Goal: Task Accomplishment & Management: Manage account settings

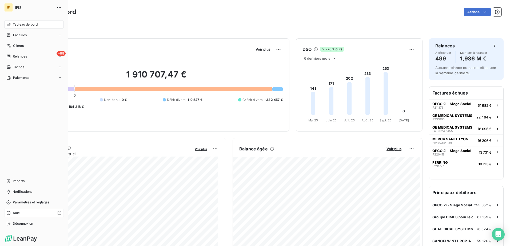
click at [12, 214] on div "Aide" at bounding box center [33, 213] width 59 height 9
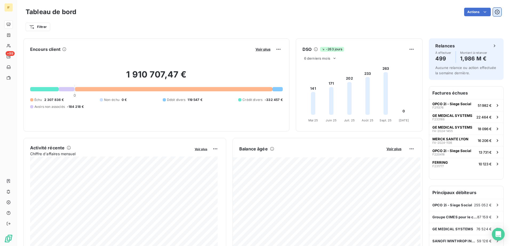
click at [494, 11] on icon "button" at bounding box center [496, 11] width 5 height 5
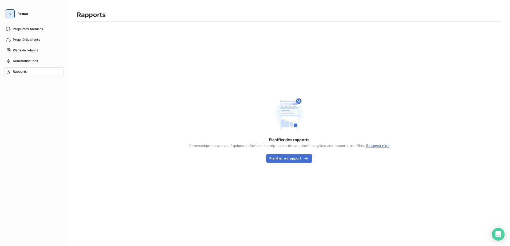
click at [9, 14] on icon "button" at bounding box center [9, 13] width 5 height 5
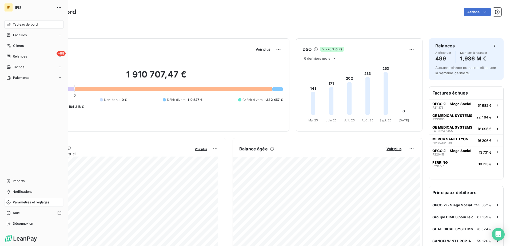
click at [28, 204] on span "Paramètres et réglages" at bounding box center [31, 202] width 36 height 5
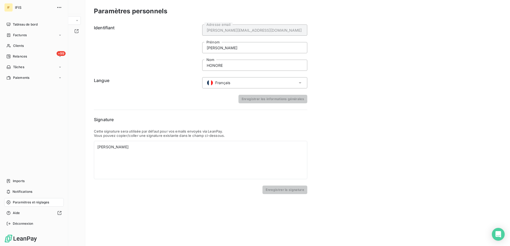
click at [19, 8] on span "IFIS" at bounding box center [34, 7] width 38 height 4
click at [24, 203] on span "Paramètres et réglages" at bounding box center [31, 202] width 36 height 5
click at [16, 7] on span "IFIS" at bounding box center [34, 7] width 38 height 4
click at [18, 7] on span "IFIS" at bounding box center [34, 7] width 38 height 4
click at [24, 23] on span "Tableau de bord" at bounding box center [25, 24] width 25 height 5
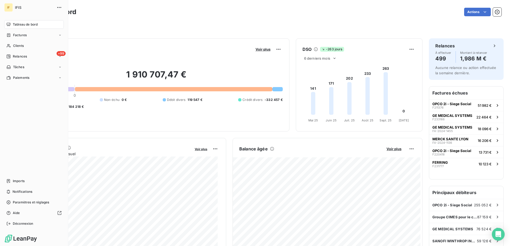
click at [9, 203] on html "IF IFIS Tableau de bord Factures Clients +99 Relances Tâches Paiements Imports …" at bounding box center [255, 123] width 510 height 246
click at [26, 202] on span "Paramètres et réglages" at bounding box center [31, 202] width 36 height 5
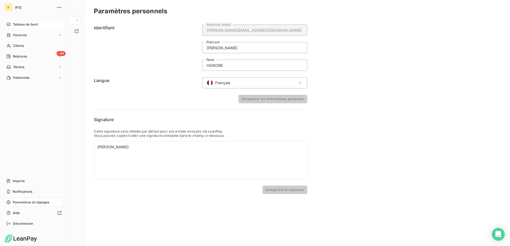
click at [22, 25] on span "Tableau de bord" at bounding box center [25, 24] width 25 height 5
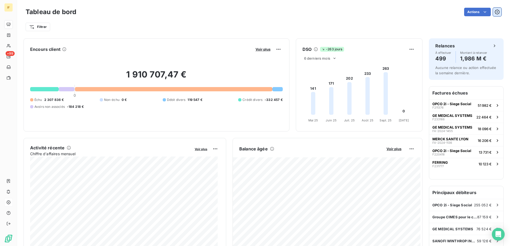
click at [494, 11] on icon "button" at bounding box center [496, 11] width 5 height 5
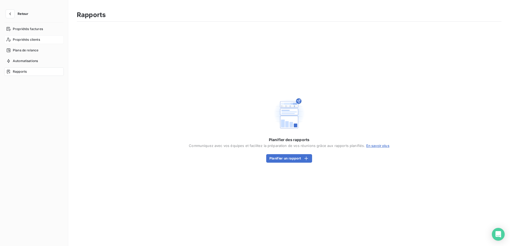
click at [26, 39] on span "Propriétés clients" at bounding box center [26, 39] width 27 height 5
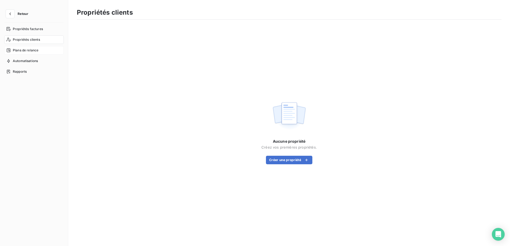
click at [21, 49] on span "Plans de relance" at bounding box center [26, 50] width 26 height 5
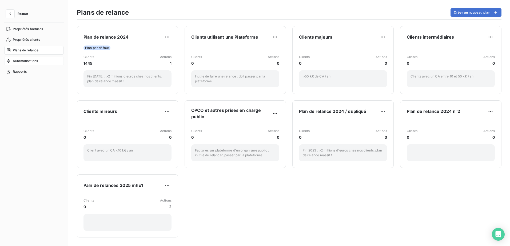
click at [22, 60] on span "Automatisations" at bounding box center [25, 61] width 25 height 5
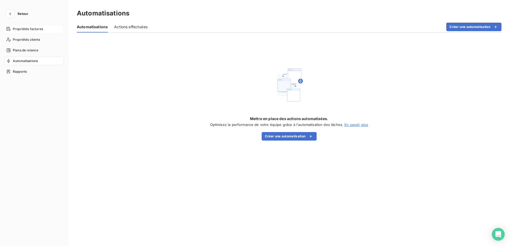
click at [21, 29] on span "Propriétés factures" at bounding box center [28, 29] width 30 height 5
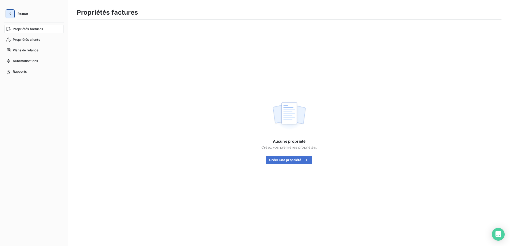
click at [10, 13] on icon "button" at bounding box center [9, 13] width 5 height 5
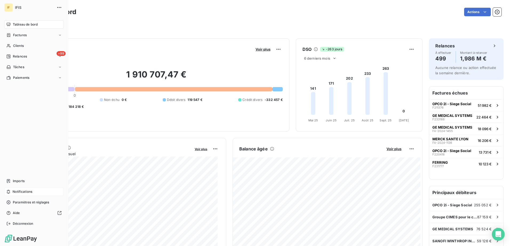
click at [21, 191] on span "Notifications" at bounding box center [23, 191] width 20 height 5
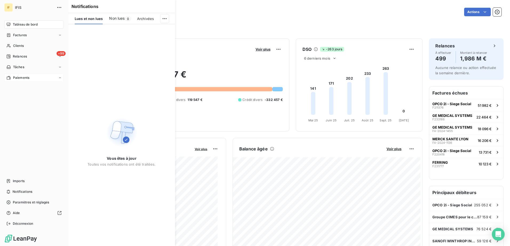
click at [19, 78] on span "Paiements" at bounding box center [21, 77] width 16 height 5
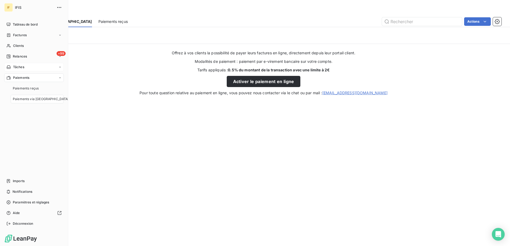
click at [18, 67] on span "Tâches" at bounding box center [18, 67] width 11 height 5
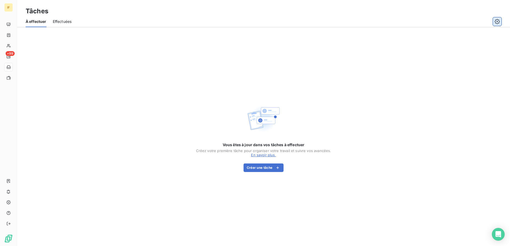
click at [495, 20] on icon "button" at bounding box center [496, 21] width 5 height 5
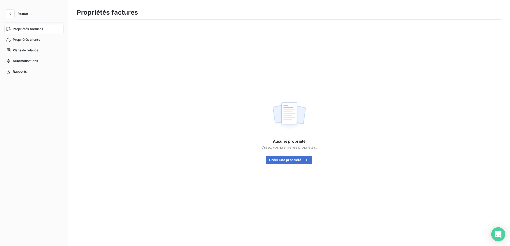
click at [499, 235] on icon "Open Intercom Messenger" at bounding box center [498, 234] width 6 height 7
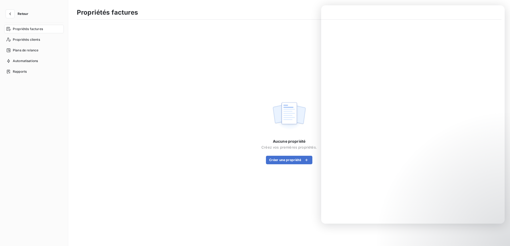
click at [151, 95] on div "Aucune propriété Créez vos premières propriétés. Créer une propriété" at bounding box center [289, 132] width 424 height 212
click at [144, 87] on div "Aucune propriété Créez vos premières propriétés. Créer une propriété" at bounding box center [289, 132] width 424 height 212
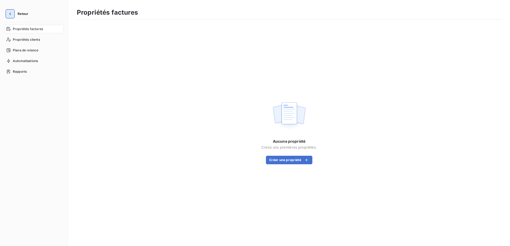
click at [12, 14] on icon "button" at bounding box center [9, 13] width 5 height 5
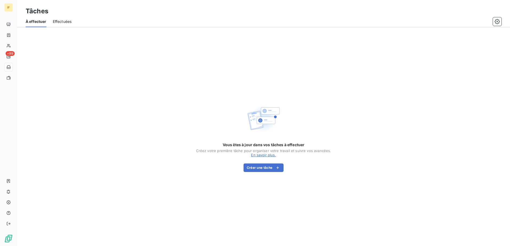
drag, startPoint x: 154, startPoint y: 3, endPoint x: -81, endPoint y: 154, distance: 278.8
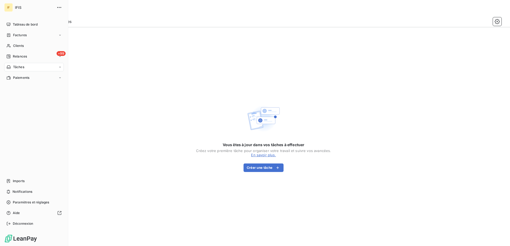
click at [18, 8] on span "IFIS" at bounding box center [34, 7] width 38 height 4
click at [17, 24] on span "Tableau de bord" at bounding box center [25, 24] width 25 height 5
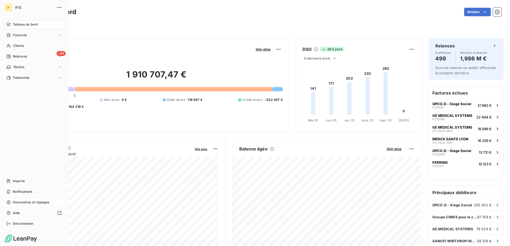
click at [30, 201] on span "Paramètres et réglages" at bounding box center [31, 202] width 36 height 5
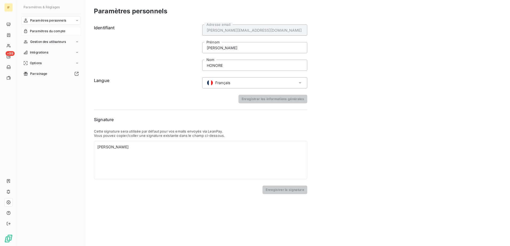
click at [56, 31] on span "Paramètres du compte" at bounding box center [47, 31] width 35 height 5
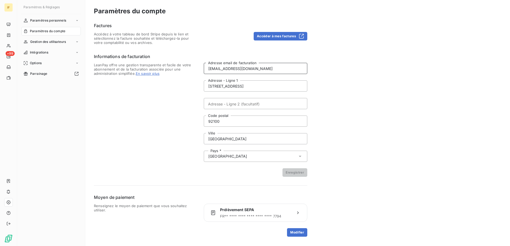
drag, startPoint x: 251, startPoint y: 68, endPoint x: 200, endPoint y: 68, distance: 51.2
click at [200, 68] on div "LeanPay offre une gestion transparente et facile de votre abonnement et de la f…" at bounding box center [200, 120] width 213 height 114
type input "[PERSON_NAME][EMAIL_ADDRESS][DOMAIN_NAME]"
click at [208, 85] on input "15 rue Rieux" at bounding box center [255, 85] width 103 height 11
drag, startPoint x: 232, startPoint y: 86, endPoint x: 198, endPoint y: 86, distance: 34.7
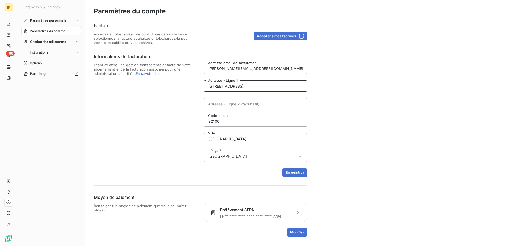
click at [198, 86] on div "LeanPay offre une gestion transparente et facile de votre abonnement et de la f…" at bounding box center [200, 120] width 213 height 114
type input "104 rue REAUMUR"
type input "75002"
drag, startPoint x: 230, startPoint y: 139, endPoint x: 199, endPoint y: 139, distance: 31.2
click at [199, 139] on div "LeanPay offre une gestion transparente et facile de votre abonnement et de la f…" at bounding box center [200, 120] width 213 height 114
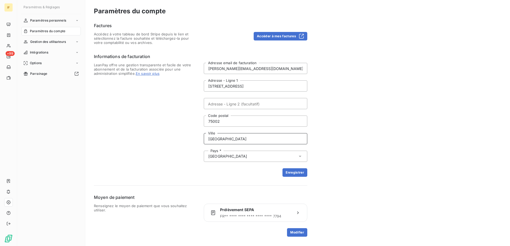
type input "PARIS"
click at [293, 171] on button "Enregistrer" at bounding box center [294, 172] width 25 height 9
click at [43, 31] on span "Paramètres du compte" at bounding box center [47, 31] width 35 height 5
click at [48, 20] on span "Paramètres personnels" at bounding box center [48, 20] width 36 height 5
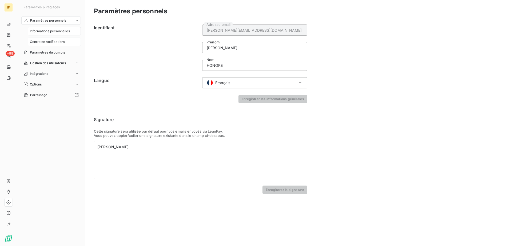
click at [44, 41] on span "Centre de notifications" at bounding box center [47, 41] width 35 height 5
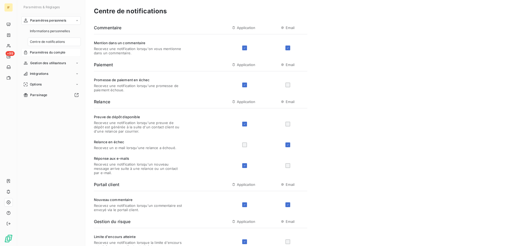
click at [38, 52] on span "Paramètres du compte" at bounding box center [47, 52] width 35 height 5
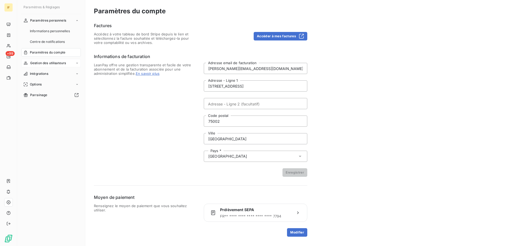
click at [37, 63] on span "Gestion des utilisateurs" at bounding box center [48, 63] width 36 height 5
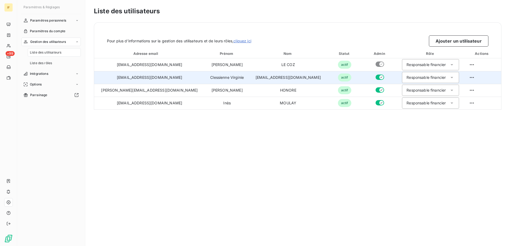
click at [450, 78] on icon at bounding box center [451, 77] width 3 height 1
click at [449, 78] on icon at bounding box center [451, 77] width 5 height 5
click at [41, 62] on span "Liste des rôles" at bounding box center [41, 63] width 22 height 5
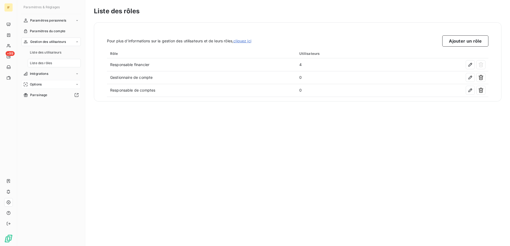
click at [39, 83] on span "Options" at bounding box center [36, 84] width 12 height 5
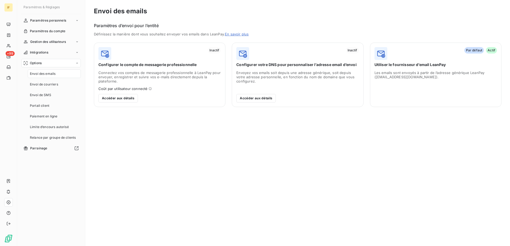
click at [47, 73] on span "Envoi des emails" at bounding box center [43, 73] width 26 height 5
click at [124, 97] on button "Accéder aux détails" at bounding box center [117, 98] width 39 height 9
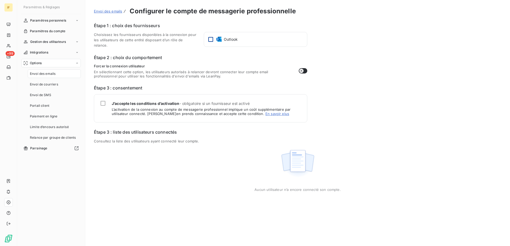
click at [209, 39] on div at bounding box center [210, 39] width 5 height 5
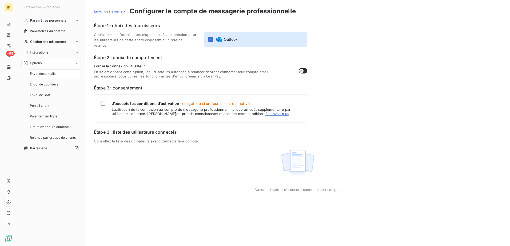
click at [302, 70] on icon "button" at bounding box center [301, 71] width 2 height 2
click at [103, 102] on div at bounding box center [102, 103] width 5 height 5
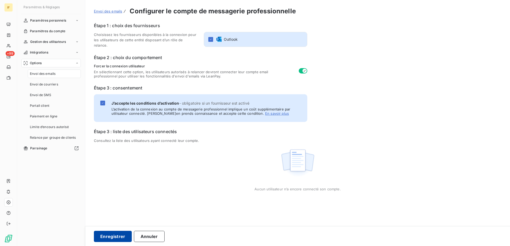
click at [116, 236] on button "Enregistrer" at bounding box center [113, 236] width 38 height 11
click at [42, 84] on span "Envoi de courriers" at bounding box center [44, 84] width 28 height 5
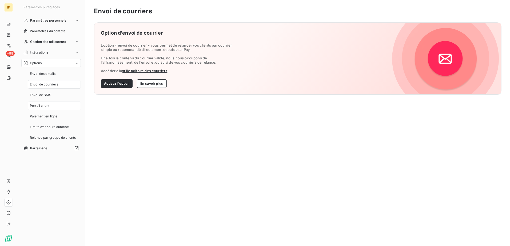
click at [40, 105] on span "Portail client" at bounding box center [39, 105] width 19 height 5
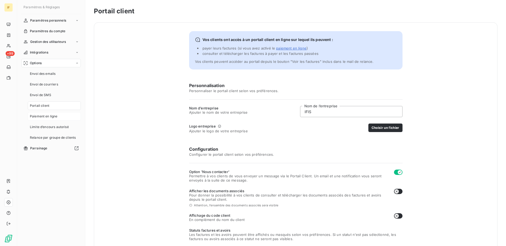
click at [43, 117] on span "Paiement en ligne" at bounding box center [44, 116] width 28 height 5
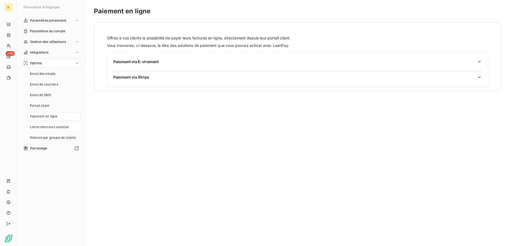
click at [45, 128] on span "Limite d’encours autorisé" at bounding box center [49, 127] width 39 height 5
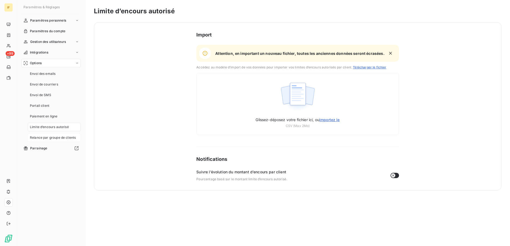
click at [48, 138] on span "Relance par groupe de clients" at bounding box center [53, 137] width 46 height 5
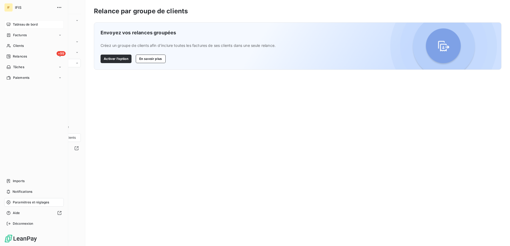
click at [19, 24] on span "Tableau de bord" at bounding box center [25, 24] width 25 height 5
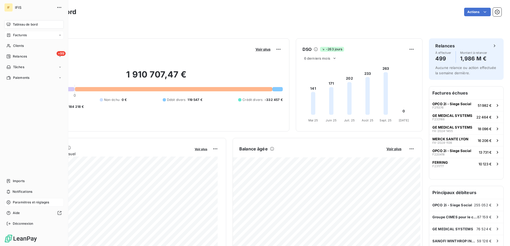
click at [18, 35] on span "Factures" at bounding box center [20, 35] width 14 height 5
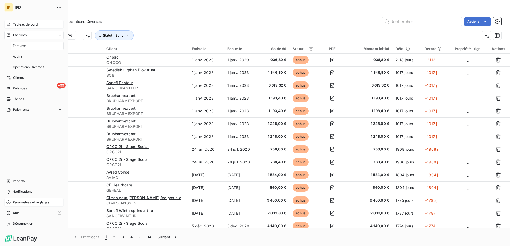
click at [26, 45] on span "Factures" at bounding box center [20, 45] width 14 height 5
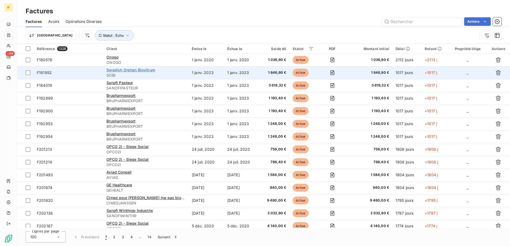
click at [132, 69] on span "Swedish Orphan Biovitrum" at bounding box center [130, 70] width 49 height 5
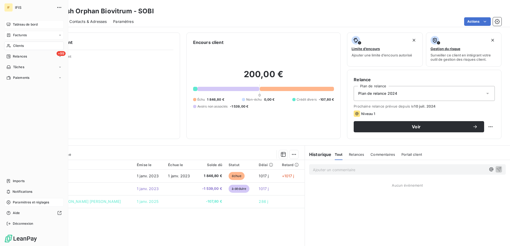
click at [12, 33] on div "Factures" at bounding box center [16, 35] width 20 height 5
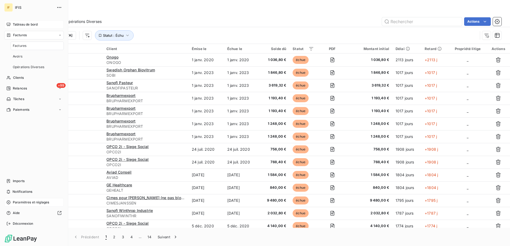
click at [23, 43] on div "Factures" at bounding box center [37, 46] width 53 height 9
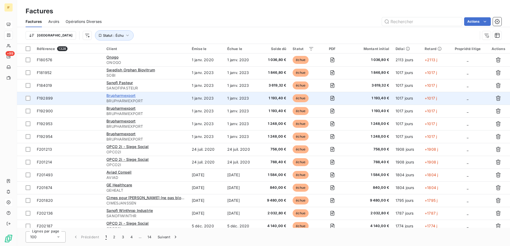
click at [133, 96] on span "Brupharmexport" at bounding box center [120, 95] width 29 height 5
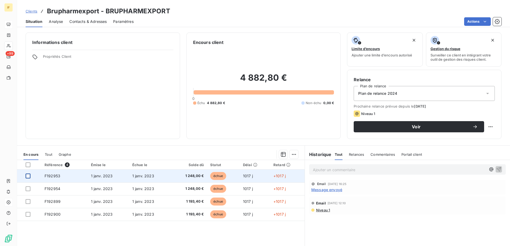
click at [28, 176] on div at bounding box center [28, 176] width 5 height 5
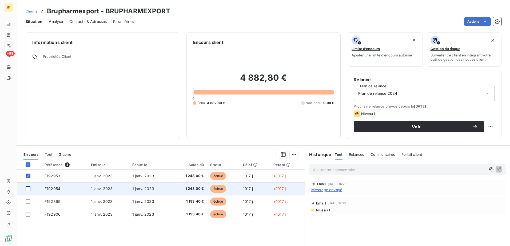
click at [27, 188] on div at bounding box center [28, 189] width 5 height 5
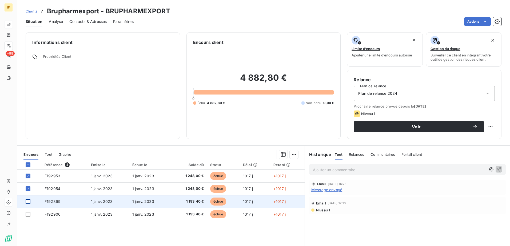
click at [27, 201] on div at bounding box center [28, 201] width 5 height 5
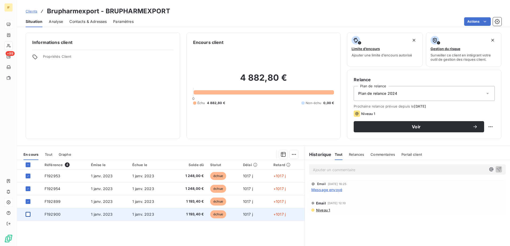
click at [27, 215] on div at bounding box center [28, 214] width 5 height 5
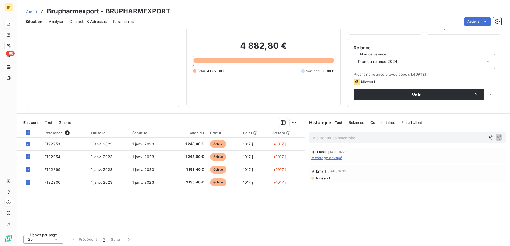
scroll to position [33, 0]
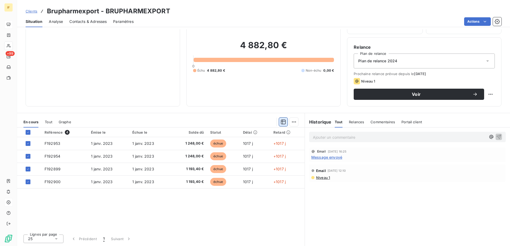
click at [281, 121] on icon "button" at bounding box center [283, 122] width 5 height 5
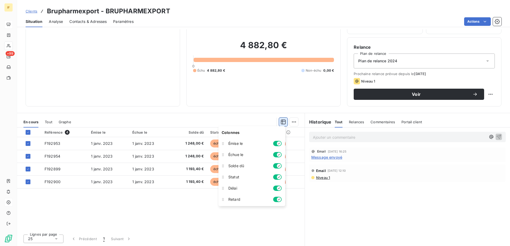
click at [281, 121] on icon "button" at bounding box center [283, 122] width 5 height 5
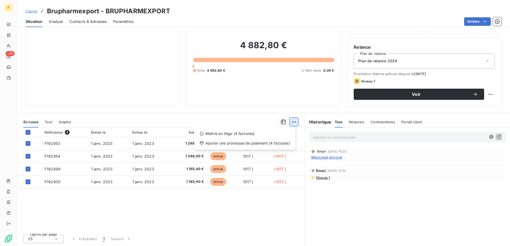
click at [291, 121] on html "IF +99 Clients Brupharmexport - BRUPHARMEXPORT Situation Analyse Contacts & Adr…" at bounding box center [255, 123] width 510 height 246
click at [352, 185] on html "IF +99 Clients Brupharmexport - BRUPHARMEXPORT Situation Analyse Contacts & Adr…" at bounding box center [255, 123] width 510 height 246
click at [47, 121] on span "Tout" at bounding box center [48, 122] width 7 height 4
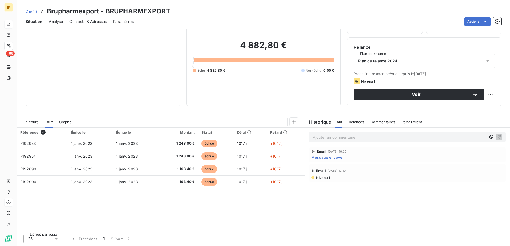
click at [34, 122] on span "En cours" at bounding box center [30, 122] width 15 height 4
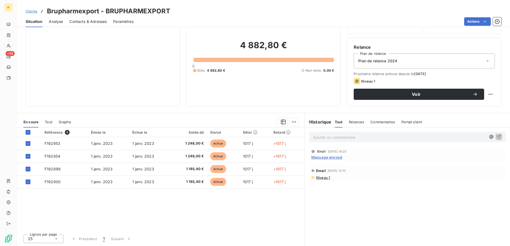
click at [353, 122] on span "Relances" at bounding box center [356, 122] width 15 height 4
click at [374, 122] on span "Commentaires" at bounding box center [383, 122] width 25 height 4
click at [404, 122] on span "Portail client" at bounding box center [412, 122] width 21 height 4
click at [337, 123] on span "Tout" at bounding box center [337, 122] width 7 height 4
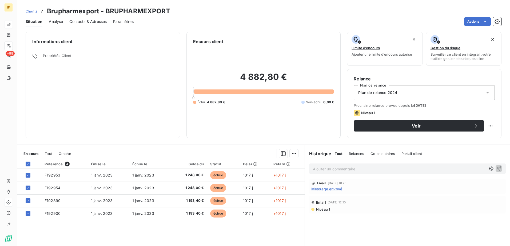
scroll to position [0, 0]
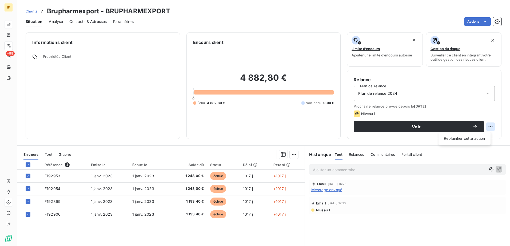
click at [487, 125] on html "IF +99 Clients Brupharmexport - BRUPHARMEXPORT Situation Analyse Contacts & Adr…" at bounding box center [255, 123] width 510 height 246
click at [468, 139] on div "Replanifier cette action" at bounding box center [464, 138] width 48 height 9
select select "9"
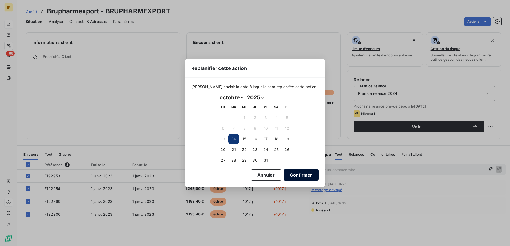
click at [293, 173] on button "Confirmer" at bounding box center [300, 174] width 35 height 11
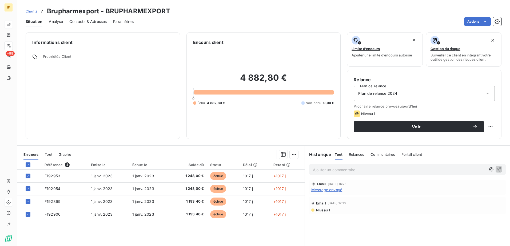
click at [413, 93] on div "Plan de relance 2024" at bounding box center [423, 93] width 141 height 15
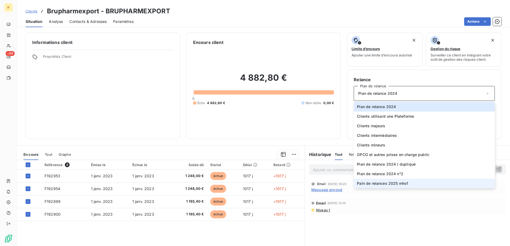
click at [376, 183] on span "Paln de relances 2025 mho1" at bounding box center [382, 183] width 51 height 5
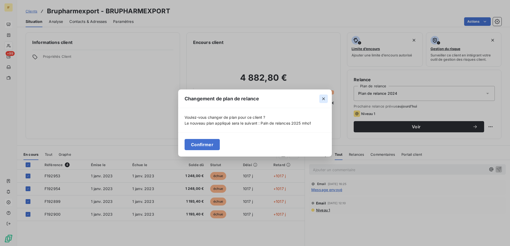
click at [323, 98] on icon "button" at bounding box center [323, 99] width 3 height 3
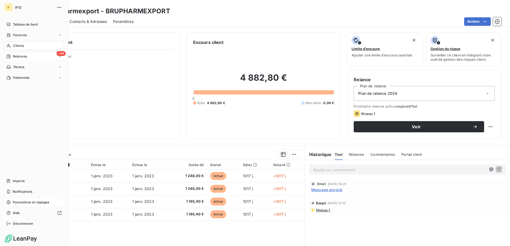
click at [18, 55] on span "Relances" at bounding box center [20, 56] width 14 height 5
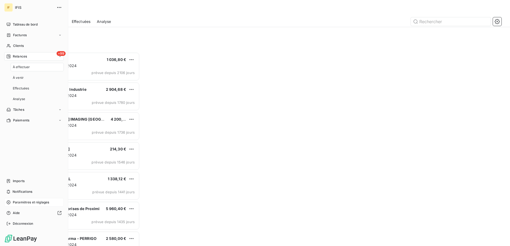
scroll to position [190, 110]
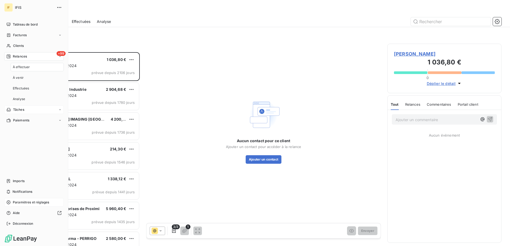
click at [18, 108] on span "Tâches" at bounding box center [18, 109] width 11 height 5
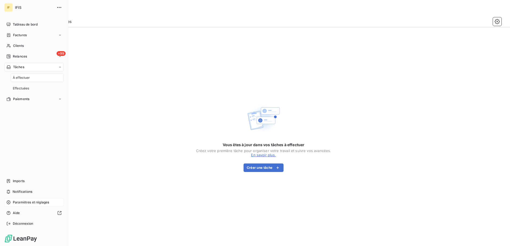
click at [28, 66] on div "Tâches" at bounding box center [33, 67] width 59 height 9
click at [23, 56] on span "Relances" at bounding box center [20, 56] width 14 height 5
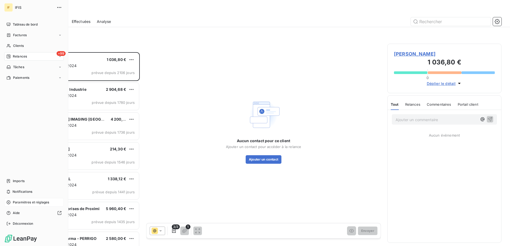
scroll to position [190, 110]
click at [18, 46] on span "Clients" at bounding box center [18, 45] width 11 height 5
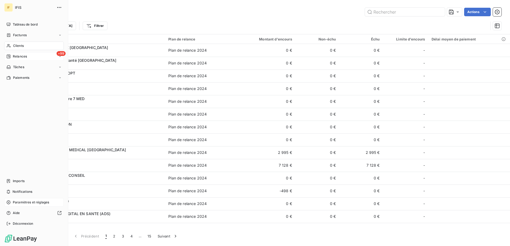
click at [28, 202] on span "Paramètres et réglages" at bounding box center [31, 202] width 36 height 5
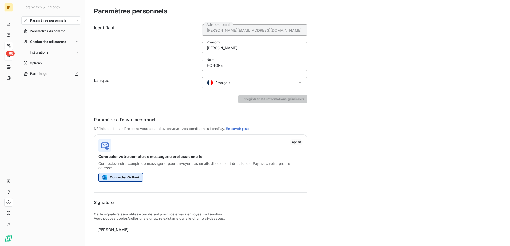
click at [124, 173] on button "Connecter Outlook" at bounding box center [120, 177] width 45 height 9
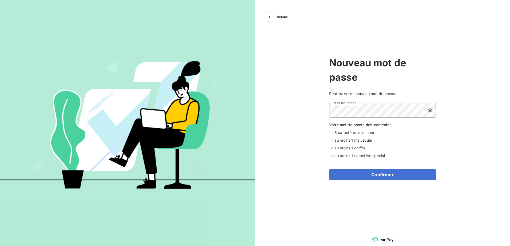
click at [430, 110] on icon at bounding box center [429, 110] width 5 height 3
click at [385, 175] on button "Confirmer" at bounding box center [382, 174] width 107 height 11
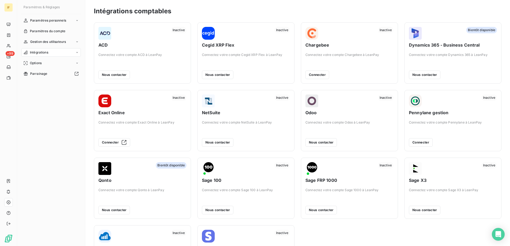
click at [64, 93] on div "Paramètres personnels Paramètres du compte Gestion des utilisateurs Intégration…" at bounding box center [50, 126] width 59 height 220
click at [39, 62] on span "Options" at bounding box center [36, 63] width 12 height 5
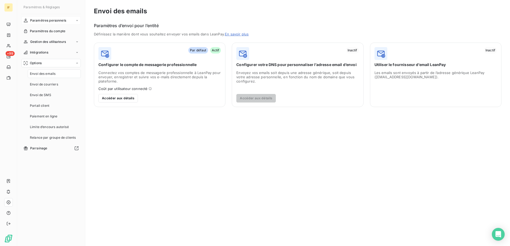
click at [45, 21] on span "Paramètres personnels" at bounding box center [48, 20] width 36 height 5
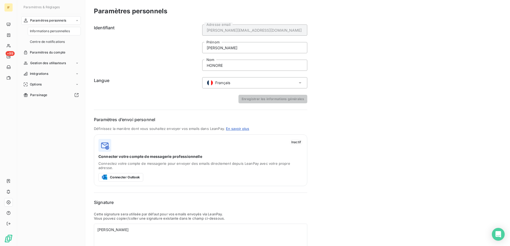
click at [293, 142] on span "Inactif" at bounding box center [295, 142] width 13 height 6
